Goal: Transaction & Acquisition: Purchase product/service

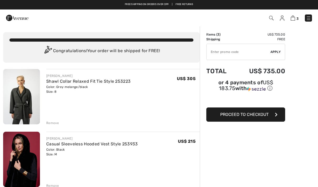
click at [12, 23] on img at bounding box center [17, 18] width 22 height 11
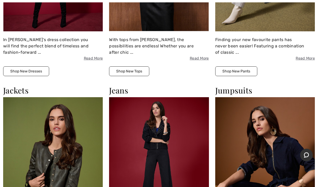
scroll to position [521, 0]
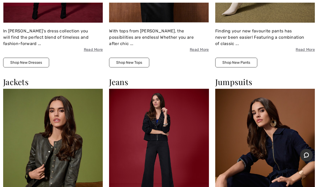
click at [65, 155] on img at bounding box center [53, 150] width 100 height 122
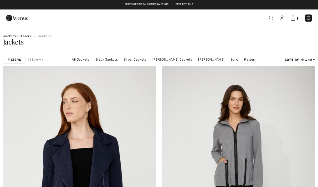
checkbox input "true"
click at [179, 60] on link "Joseph Ribkoff Jackets" at bounding box center [172, 59] width 45 height 7
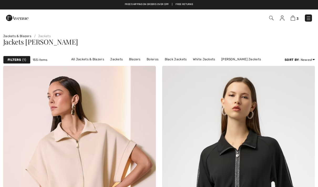
checkbox input "true"
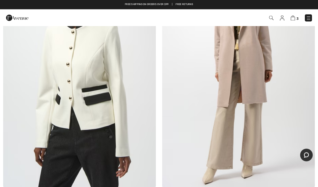
scroll to position [355, 0]
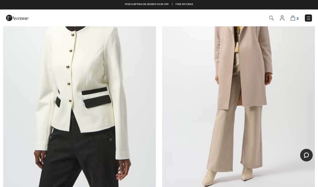
click at [295, 18] on img at bounding box center [293, 17] width 4 height 5
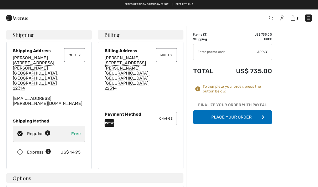
click at [79, 53] on button "Modify" at bounding box center [74, 55] width 21 height 14
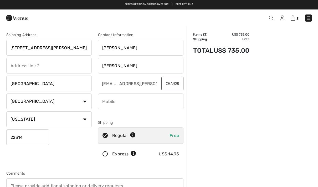
click at [68, 46] on input "715 Hawkins Way" at bounding box center [48, 48] width 85 height 16
type input "7"
click at [84, 120] on select "State/Province Alabama Alaska American Samoa Arizona Arkansas California Colora…" at bounding box center [48, 119] width 85 height 16
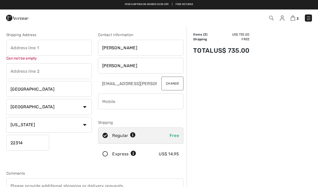
select select "DC"
click at [74, 44] on input "text" at bounding box center [48, 48] width 85 height 16
type input "CASE"
click at [58, 68] on input "text" at bounding box center [48, 71] width 85 height 16
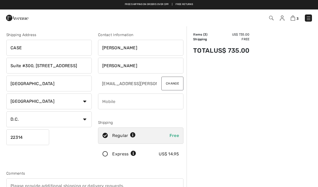
click at [50, 65] on input "Suite #300, 1201 Eye Street NW" at bounding box center [48, 66] width 85 height 16
click at [48, 68] on input "Suite #300, 1201 Eye Street NW" at bounding box center [48, 66] width 85 height 16
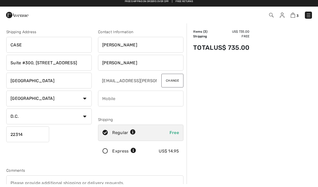
type input "Suite #300, 1201 I Street NW"
click at [42, 133] on input "22314" at bounding box center [27, 137] width 43 height 16
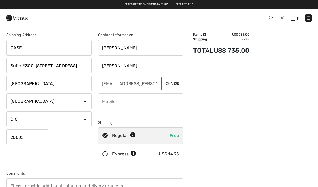
type input "20005"
click at [160, 100] on input "phone" at bounding box center [140, 101] width 85 height 16
select select "VA"
type input "2029999594"
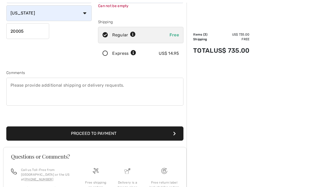
scroll to position [109, 0]
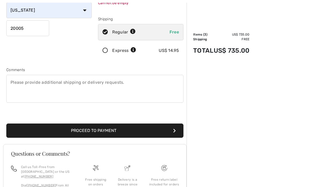
click at [148, 127] on button "Proceed to Payment" at bounding box center [94, 130] width 177 height 14
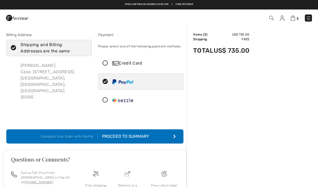
scroll to position [0, 0]
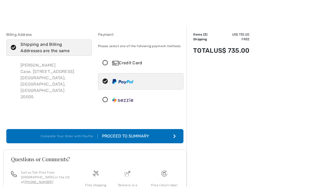
click at [154, 139] on button "Complete Your Order with PayPal Proceed to Summary" at bounding box center [94, 136] width 177 height 14
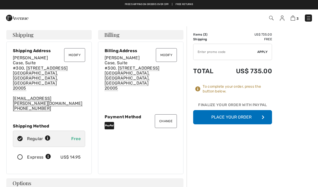
click at [240, 116] on button "Place Your Order" at bounding box center [232, 117] width 79 height 14
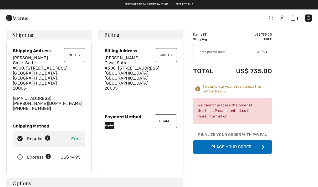
click at [170, 58] on button "Modify" at bounding box center [166, 55] width 21 height 14
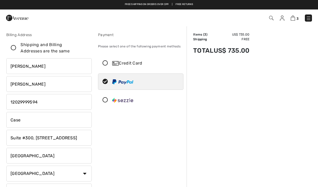
click at [59, 99] on input "phone" at bounding box center [48, 102] width 85 height 16
click at [57, 122] on input "Case" at bounding box center [48, 120] width 85 height 16
type input "C"
type input "715 Hawkins Way"
click at [76, 137] on input "Suite #300, [STREET_ADDRESS]" at bounding box center [48, 138] width 85 height 16
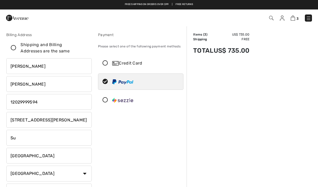
type input "S"
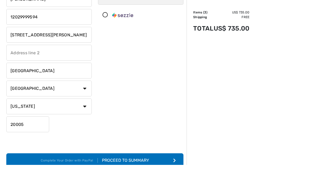
scroll to position [64, 0]
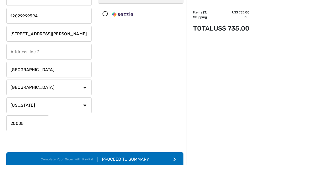
click at [40, 137] on input "20005" at bounding box center [27, 145] width 43 height 16
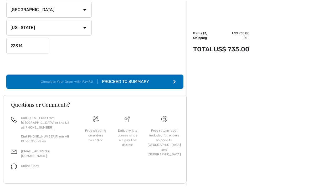
scroll to position [164, 0]
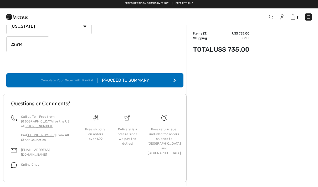
type input "22314"
click at [142, 79] on div "Proceed to Summary" at bounding box center [123, 81] width 51 height 6
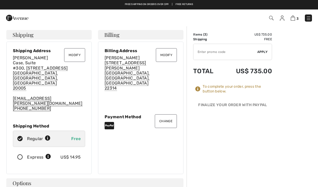
click at [169, 114] on button "Change" at bounding box center [166, 121] width 22 height 14
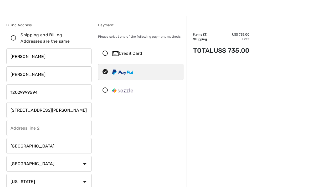
click at [142, 55] on div "Credit Card" at bounding box center [146, 53] width 68 height 6
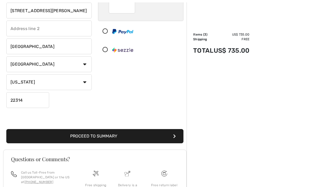
scroll to position [143, 0]
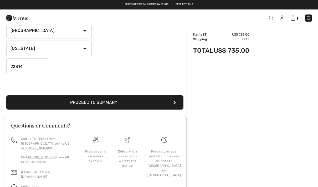
click at [146, 99] on button "Proceed to Summary" at bounding box center [94, 102] width 177 height 14
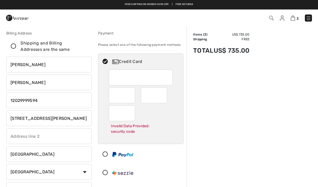
scroll to position [0, 0]
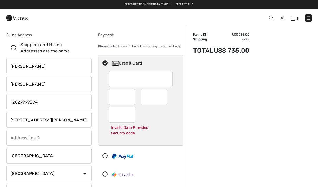
click at [170, 118] on div "Invalid Data Provided: security code" at bounding box center [141, 122] width 64 height 31
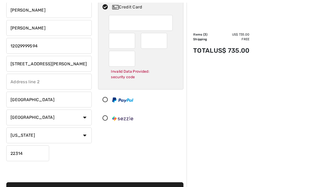
click at [146, 186] on button "Proceed to Summary" at bounding box center [94, 189] width 177 height 14
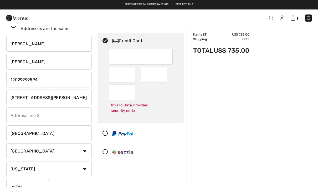
scroll to position [17, 0]
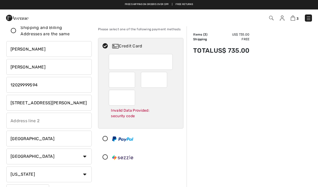
click at [107, 43] on icon at bounding box center [105, 46] width 14 height 6
click at [110, 44] on icon at bounding box center [105, 46] width 14 height 6
click at [106, 45] on icon at bounding box center [105, 46] width 14 height 6
click at [110, 46] on icon at bounding box center [105, 46] width 14 height 6
type input "09"
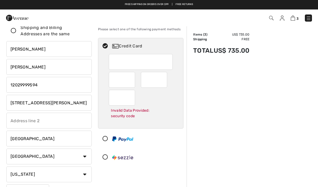
type input "09"
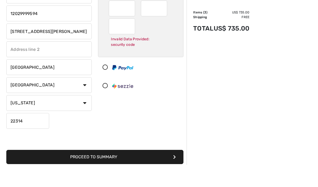
scroll to position [68, 0]
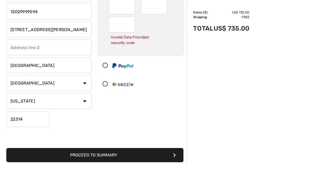
click at [139, 170] on button "Proceed to Summary" at bounding box center [94, 177] width 177 height 14
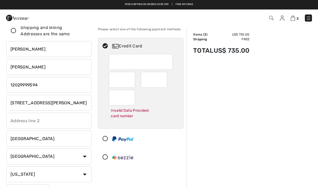
scroll to position [38, 0]
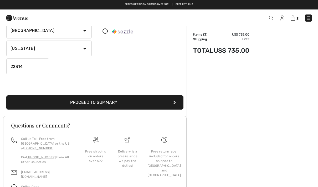
click at [158, 102] on button "Proceed to Summary" at bounding box center [94, 102] width 177 height 14
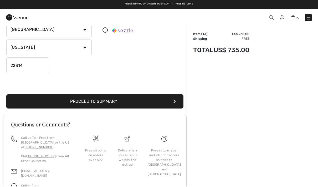
scroll to position [143, 0]
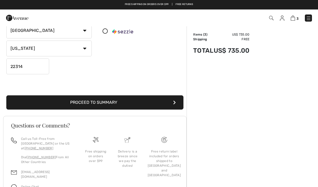
click at [139, 99] on button "Proceed to Summary" at bounding box center [94, 102] width 177 height 14
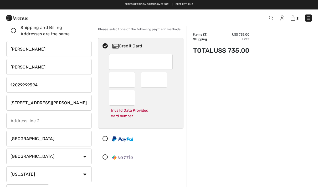
scroll to position [38, 0]
